Goal: Check status: Check status

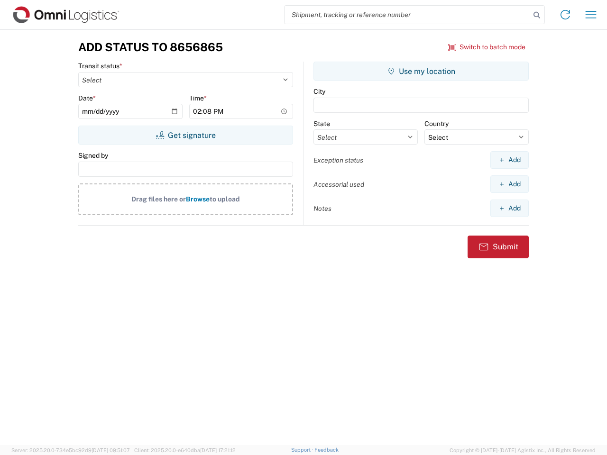
click at [407, 15] on input "search" at bounding box center [407, 15] width 246 height 18
click at [537, 15] on icon at bounding box center [536, 15] width 13 height 13
click at [565, 15] on icon at bounding box center [565, 14] width 15 height 15
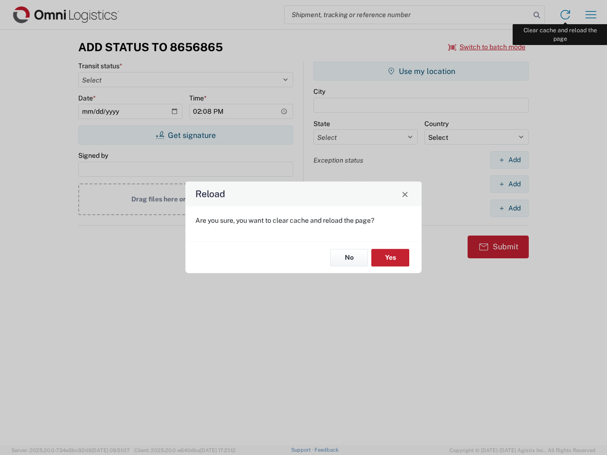
click at [591, 15] on div "Reload Are you sure, you want to clear cache and reload the page? No Yes" at bounding box center [303, 227] width 607 height 455
click at [487, 47] on div "Reload Are you sure, you want to clear cache and reload the page? No Yes" at bounding box center [303, 227] width 607 height 455
click at [185, 135] on div "Reload Are you sure, you want to clear cache and reload the page? No Yes" at bounding box center [303, 227] width 607 height 455
click at [421, 71] on div "Reload Are you sure, you want to clear cache and reload the page? No Yes" at bounding box center [303, 227] width 607 height 455
click at [509, 160] on div "Reload Are you sure, you want to clear cache and reload the page? No Yes" at bounding box center [303, 227] width 607 height 455
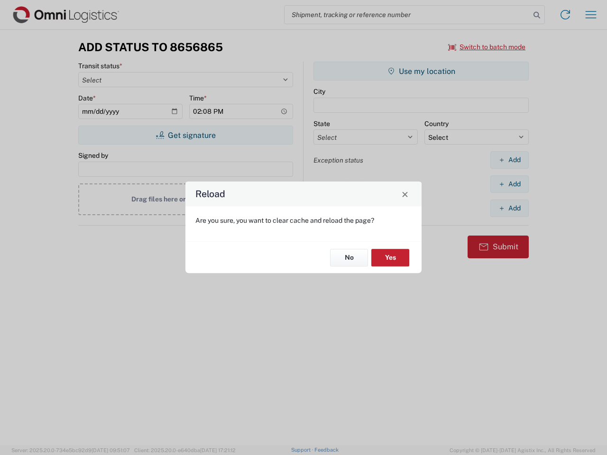
click at [509, 184] on div "Reload Are you sure, you want to clear cache and reload the page? No Yes" at bounding box center [303, 227] width 607 height 455
click at [509, 208] on div "Reload Are you sure, you want to clear cache and reload the page? No Yes" at bounding box center [303, 227] width 607 height 455
